Goal: Information Seeking & Learning: Learn about a topic

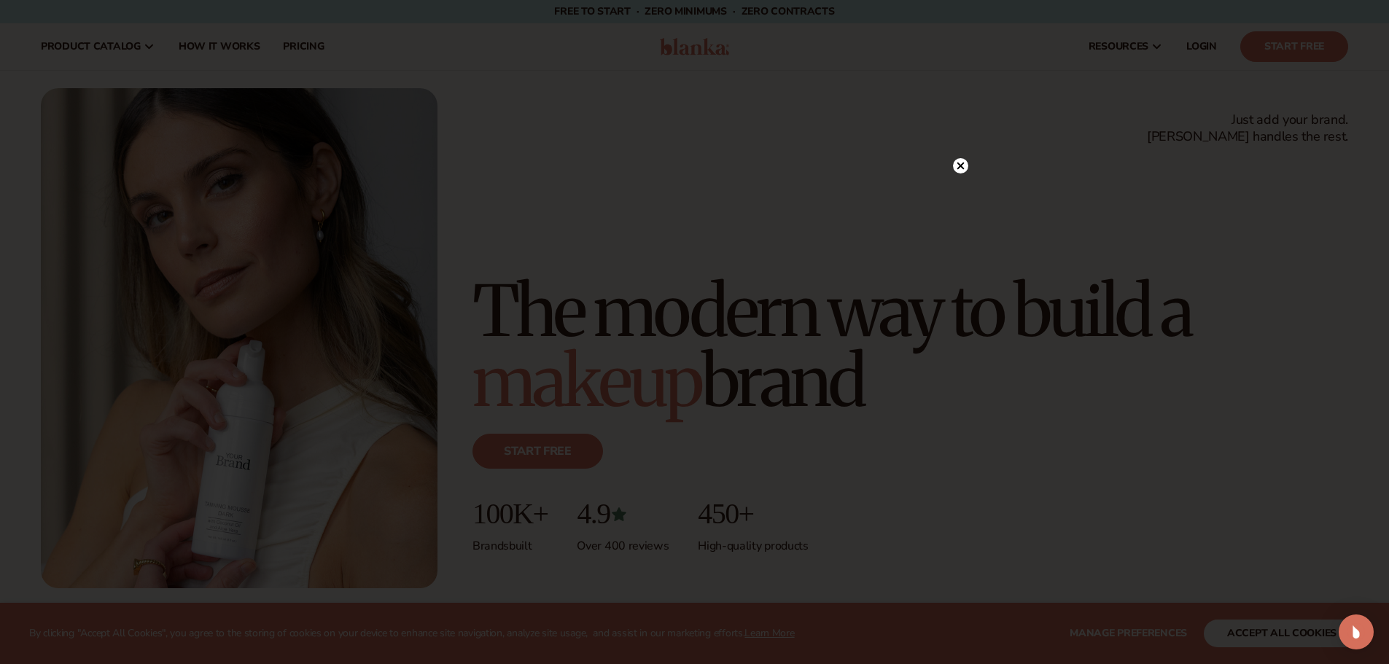
click at [963, 167] on circle at bounding box center [960, 165] width 15 height 15
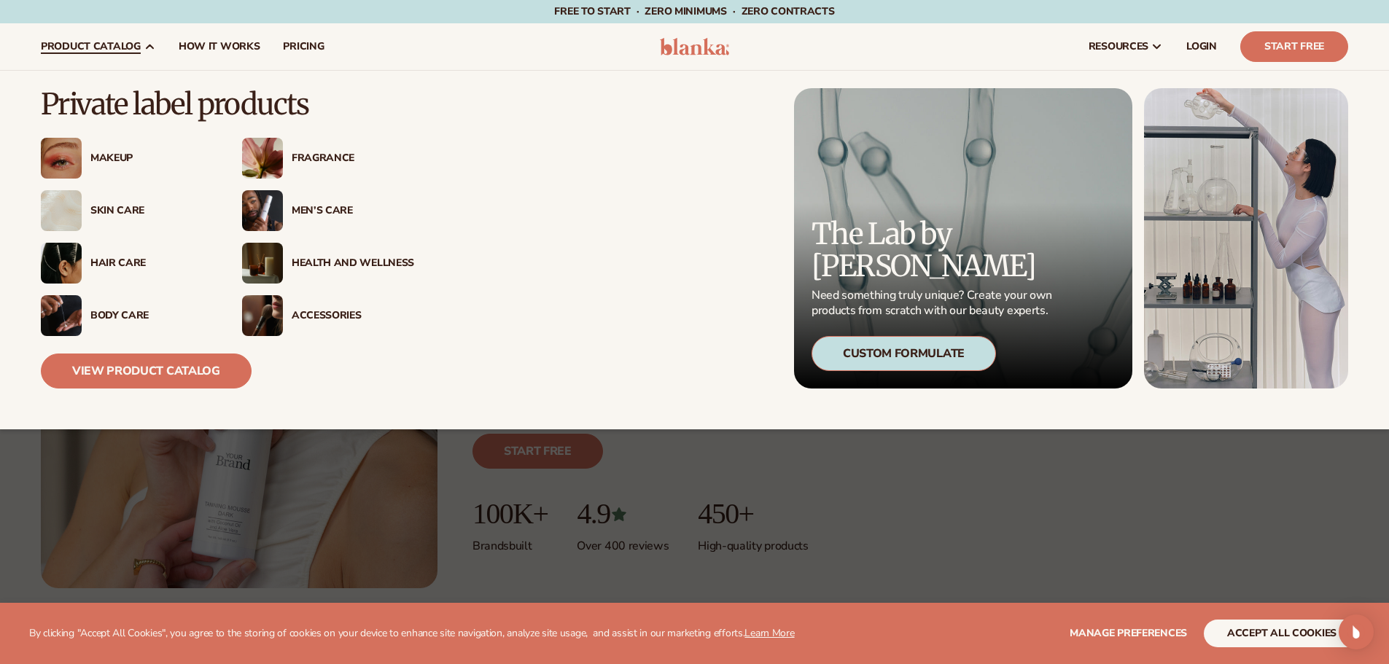
click at [109, 159] on div "Makeup" at bounding box center [151, 158] width 123 height 12
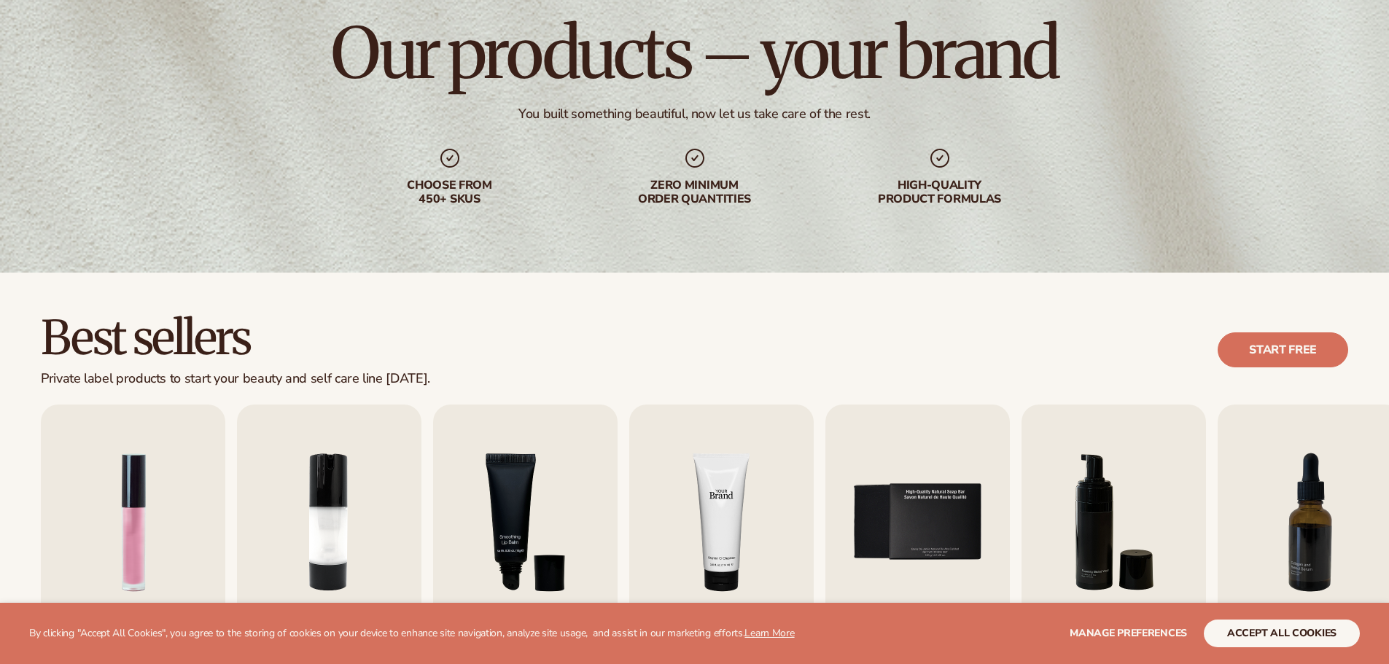
scroll to position [292, 0]
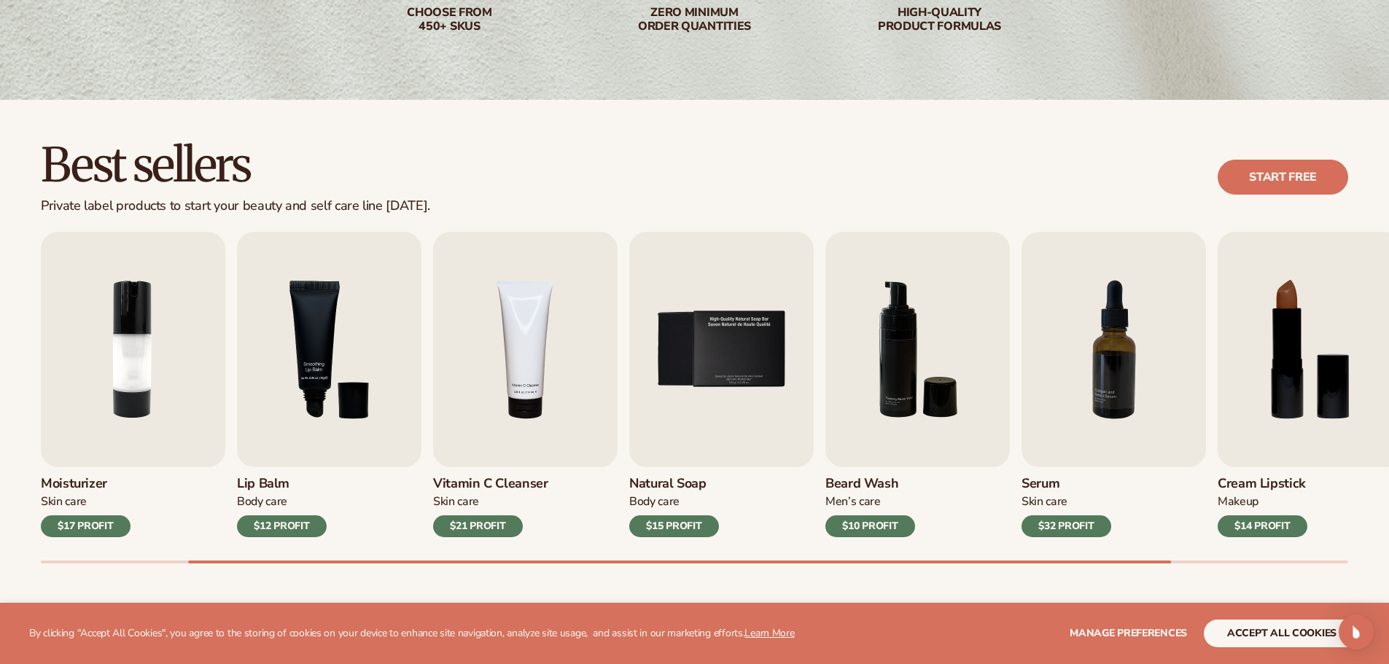
click at [1047, 485] on h3 "Serum" at bounding box center [1067, 484] width 90 height 16
click at [1102, 348] on img "7 / 9" at bounding box center [1114, 350] width 184 height 236
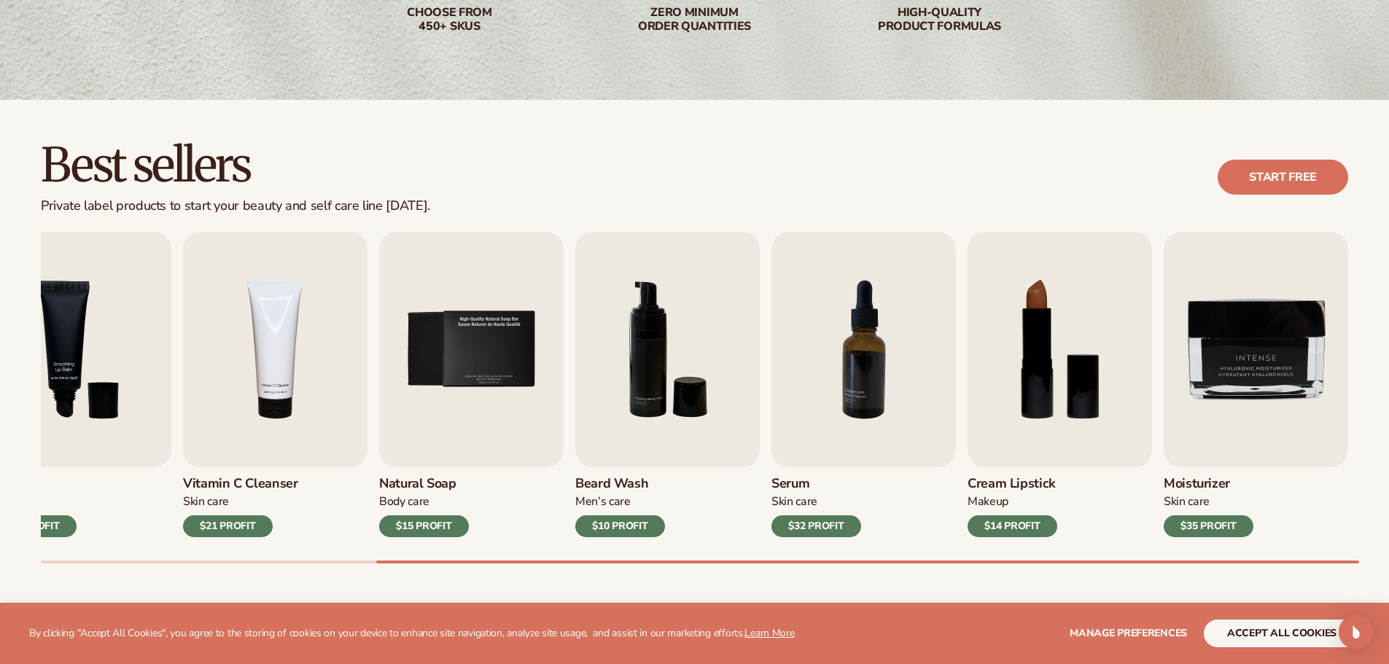
click at [1025, 483] on h3 "Cream Lipstick" at bounding box center [1013, 484] width 90 height 16
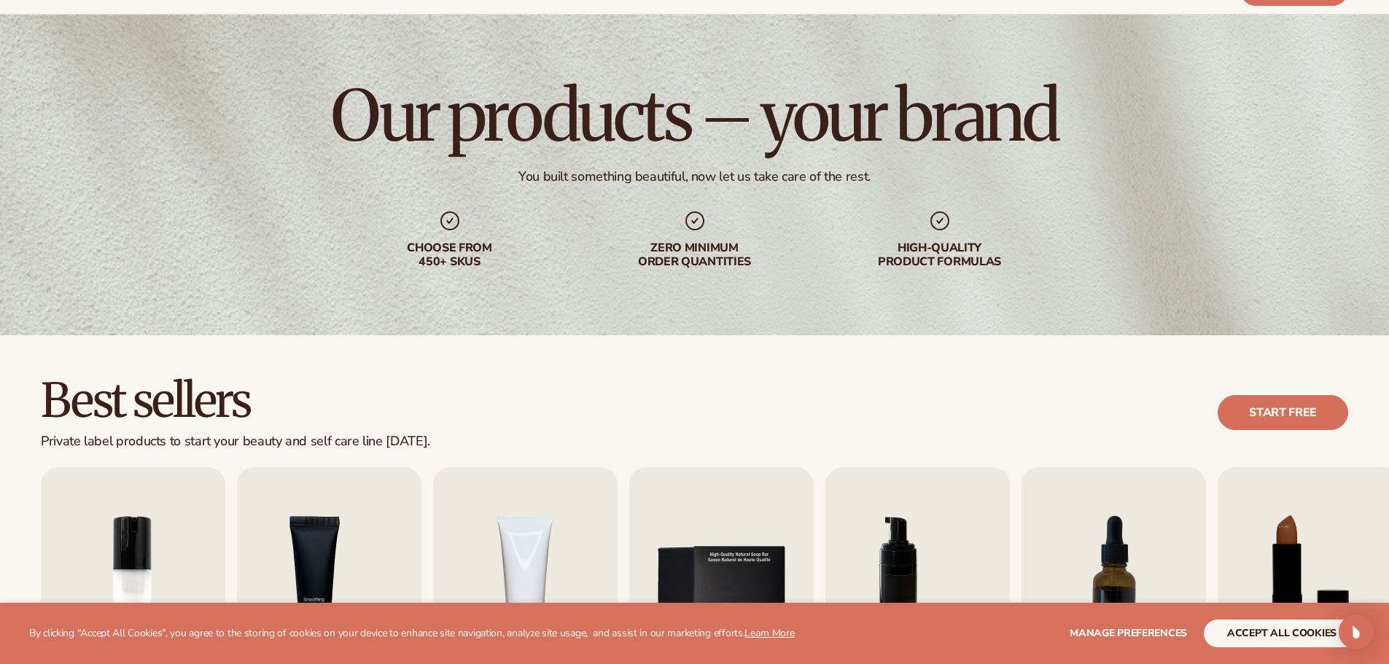
scroll to position [0, 0]
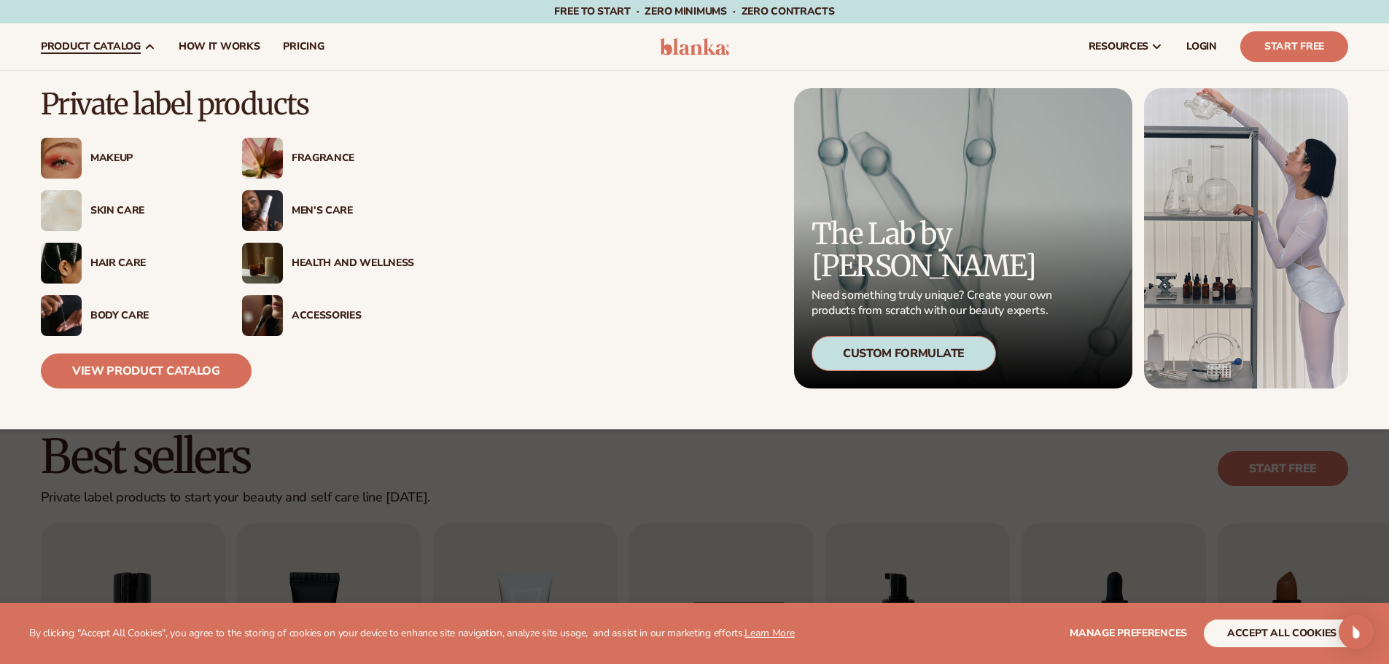
click at [116, 157] on div "Makeup" at bounding box center [151, 158] width 123 height 12
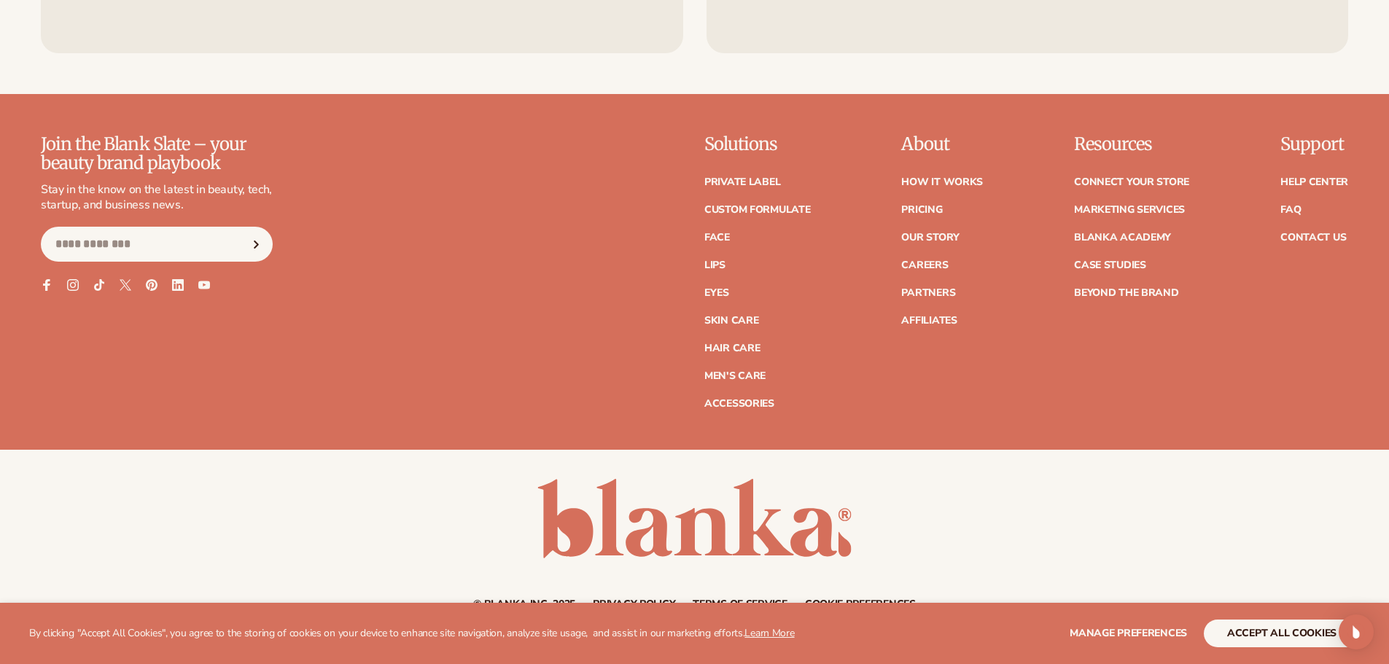
scroll to position [2882, 0]
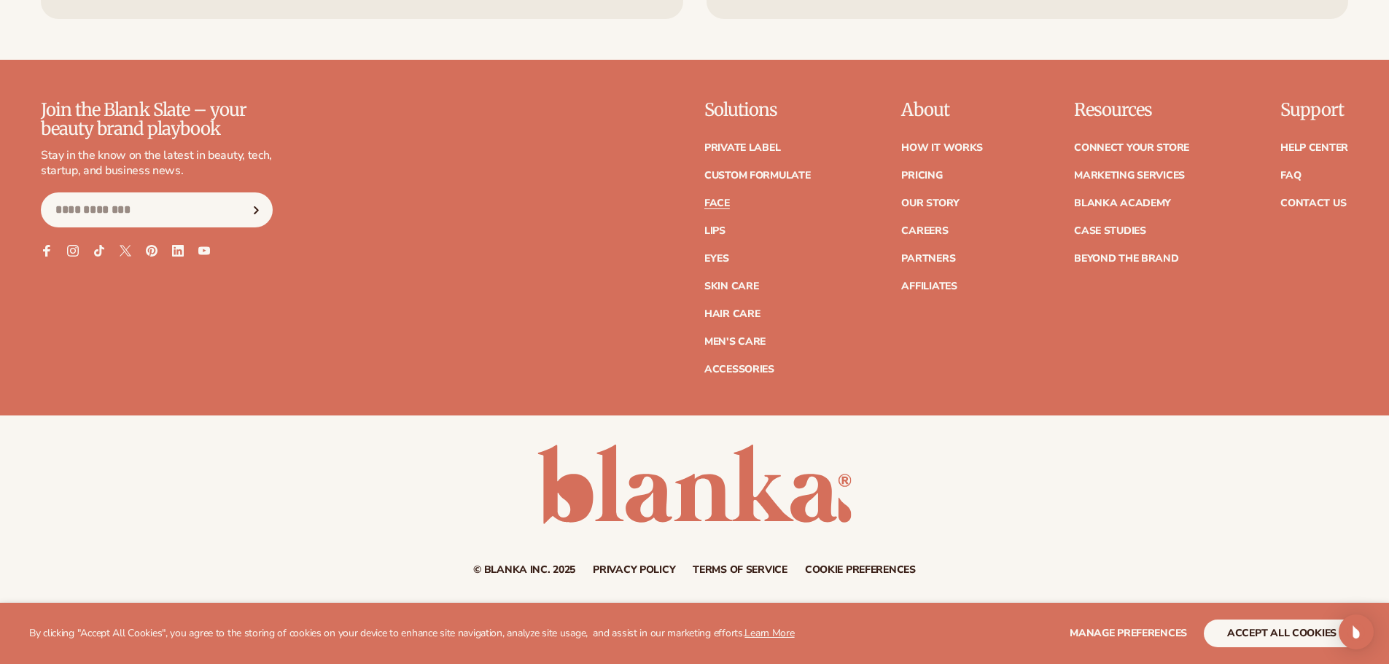
click at [713, 203] on link "Face" at bounding box center [717, 203] width 26 height 10
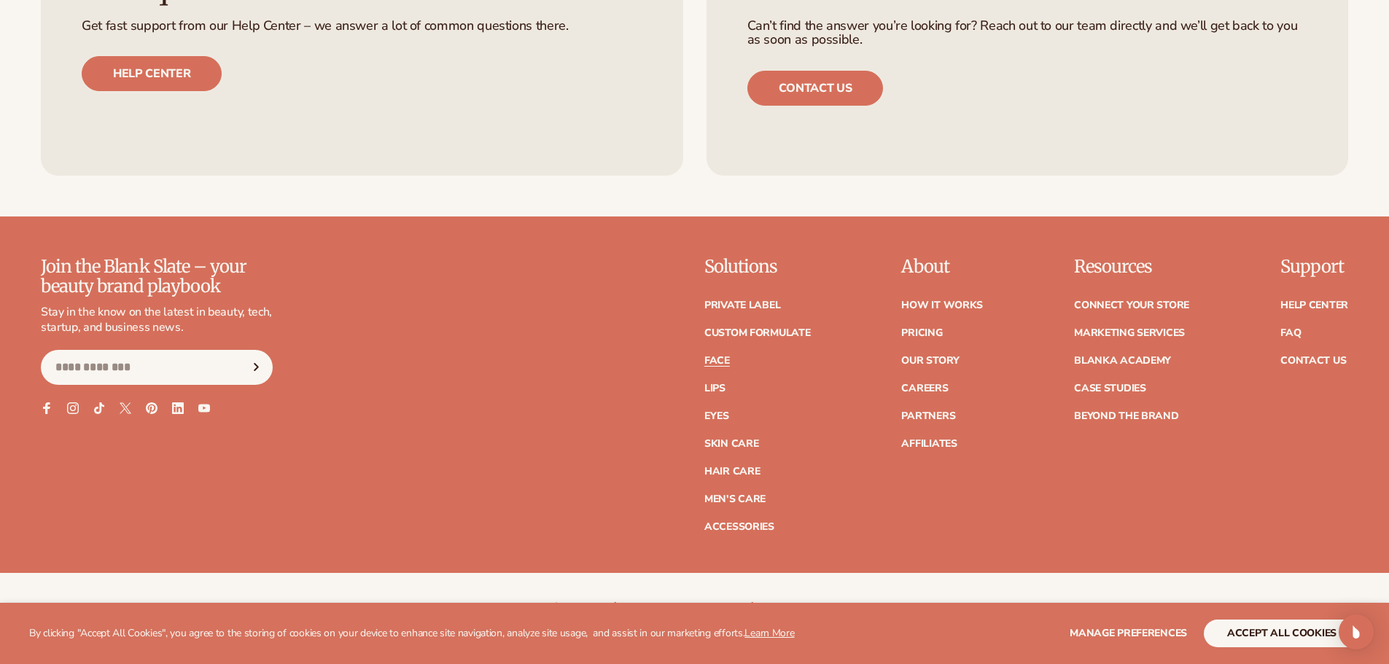
scroll to position [3148, 0]
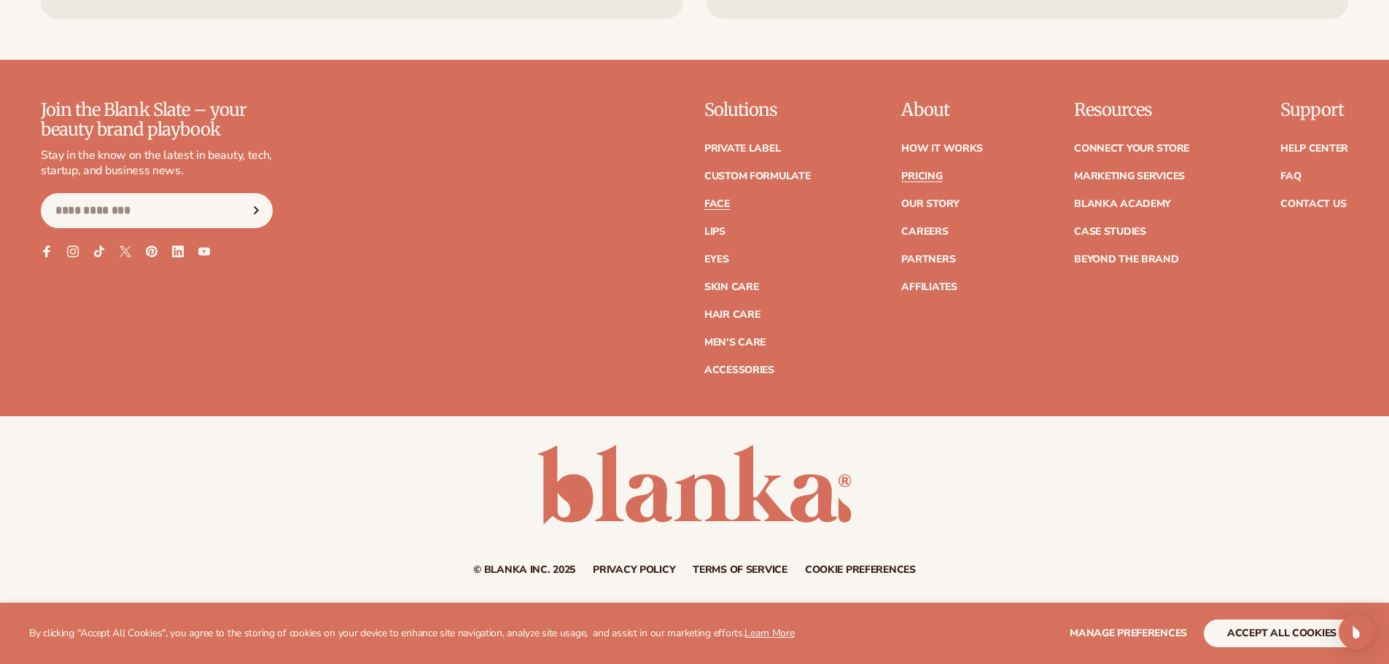
click at [933, 171] on link "Pricing" at bounding box center [921, 176] width 41 height 10
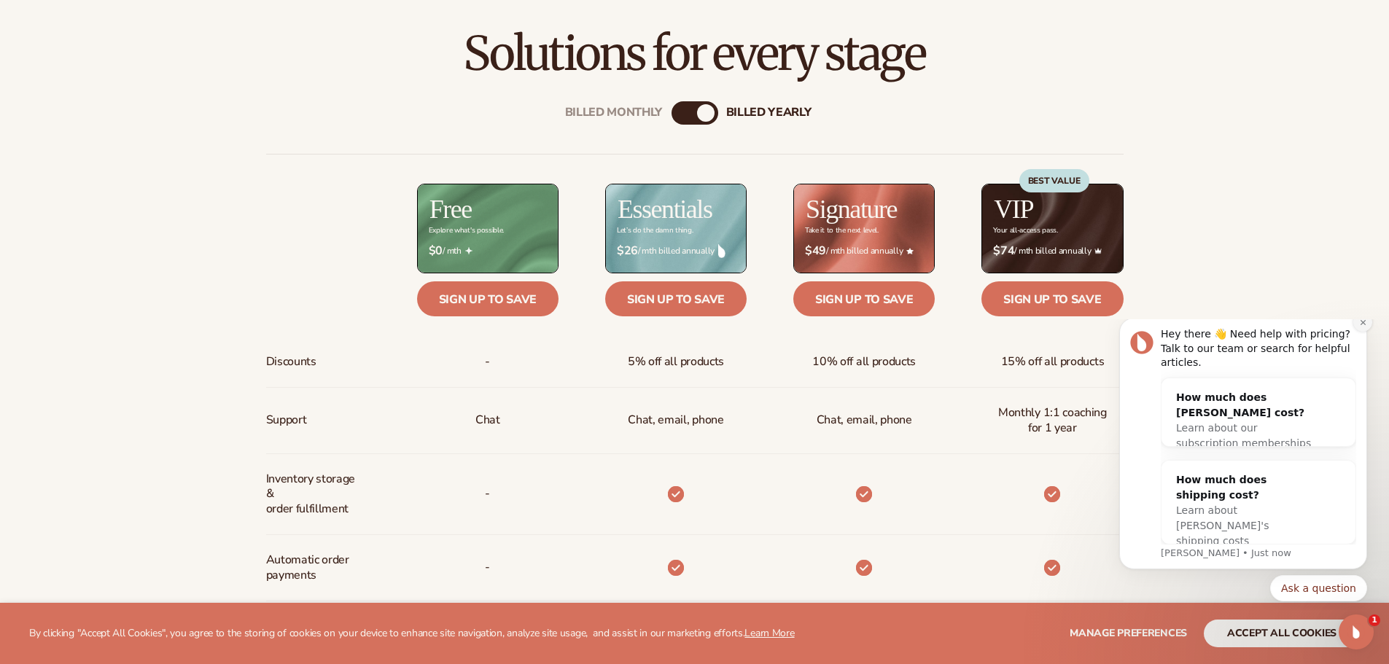
click at [1361, 327] on icon "Dismiss notification" at bounding box center [1363, 323] width 8 height 8
